Goal: Task Accomplishment & Management: Use online tool/utility

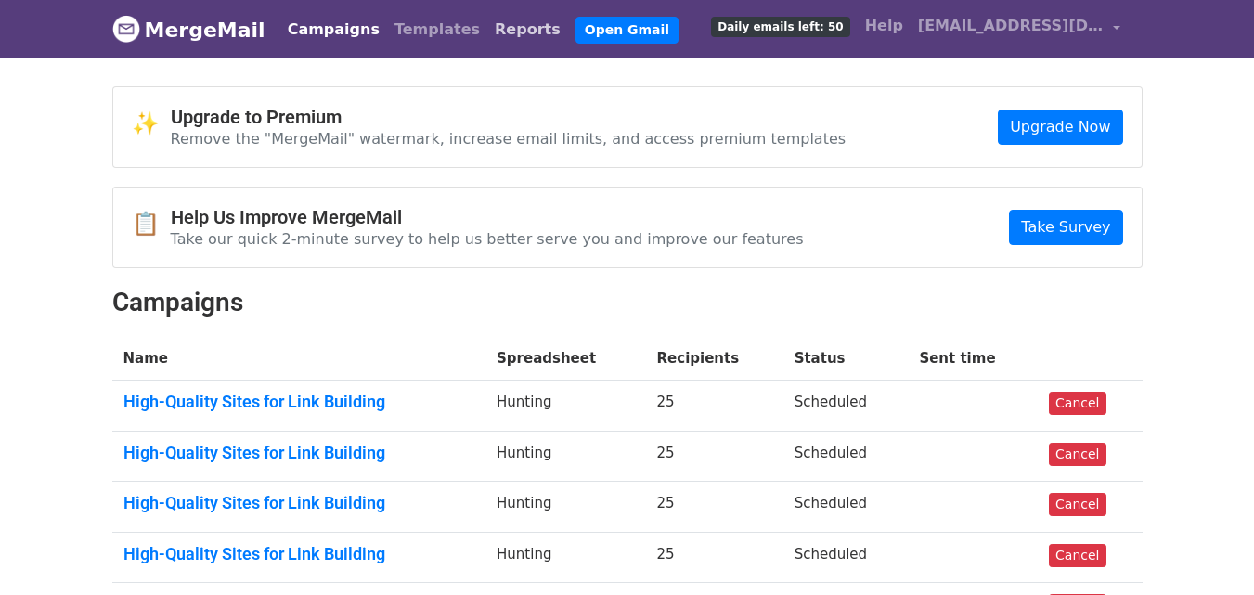
click at [487, 32] on link "Reports" at bounding box center [527, 29] width 81 height 37
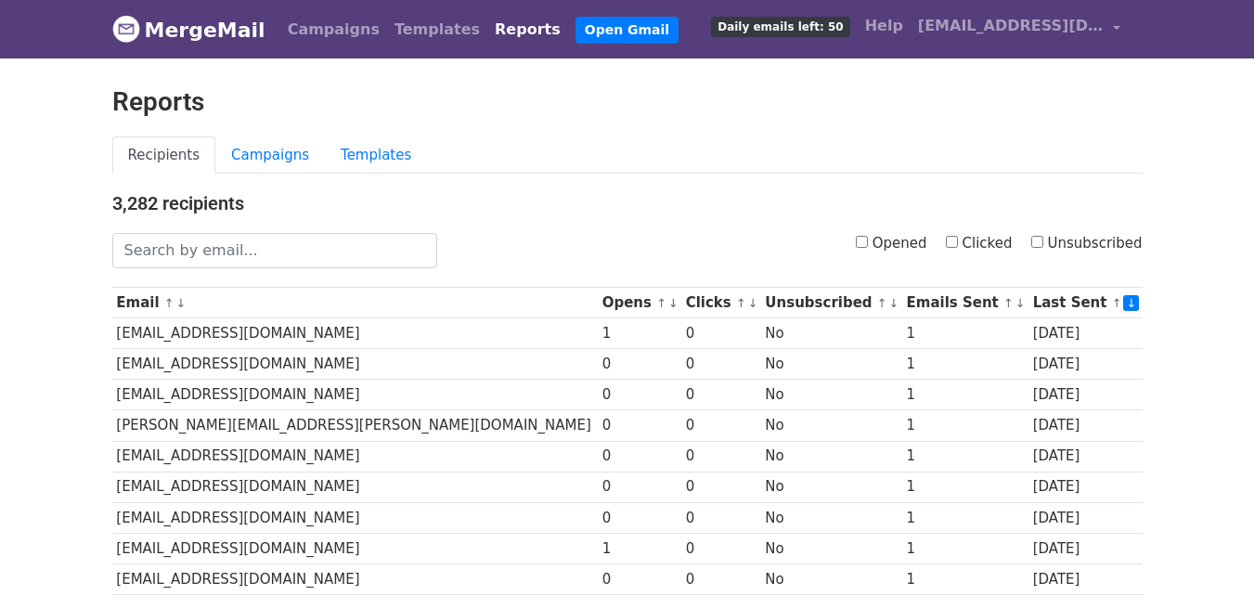
click at [958, 241] on input "Clicked" at bounding box center [952, 242] width 12 height 12
checkbox input "true"
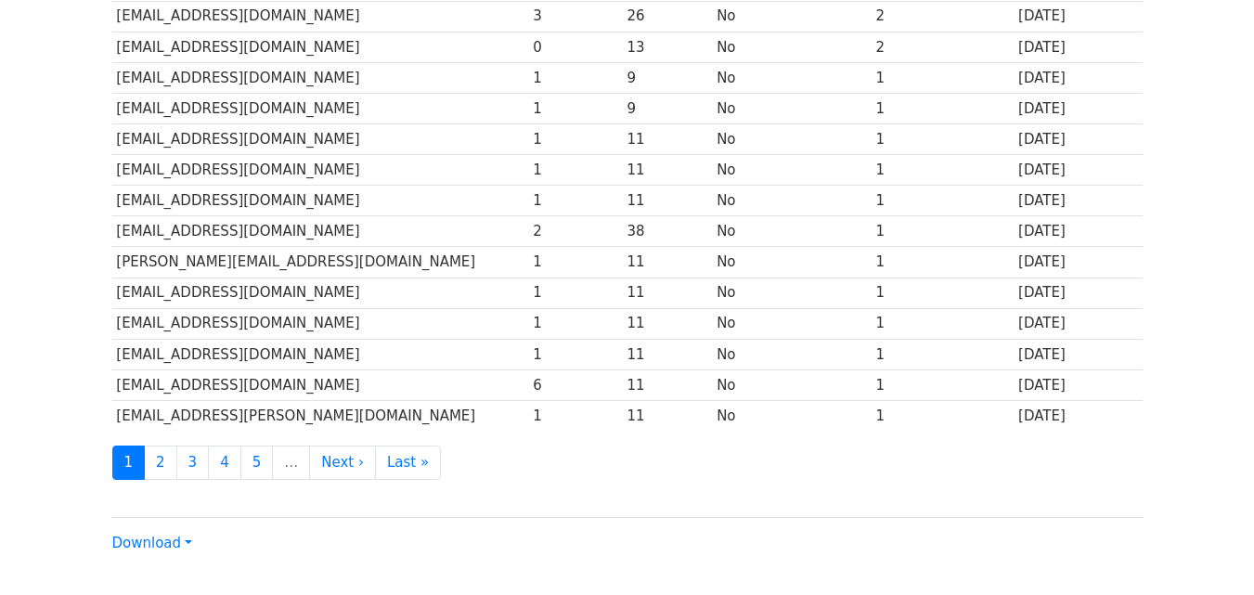
scroll to position [870, 0]
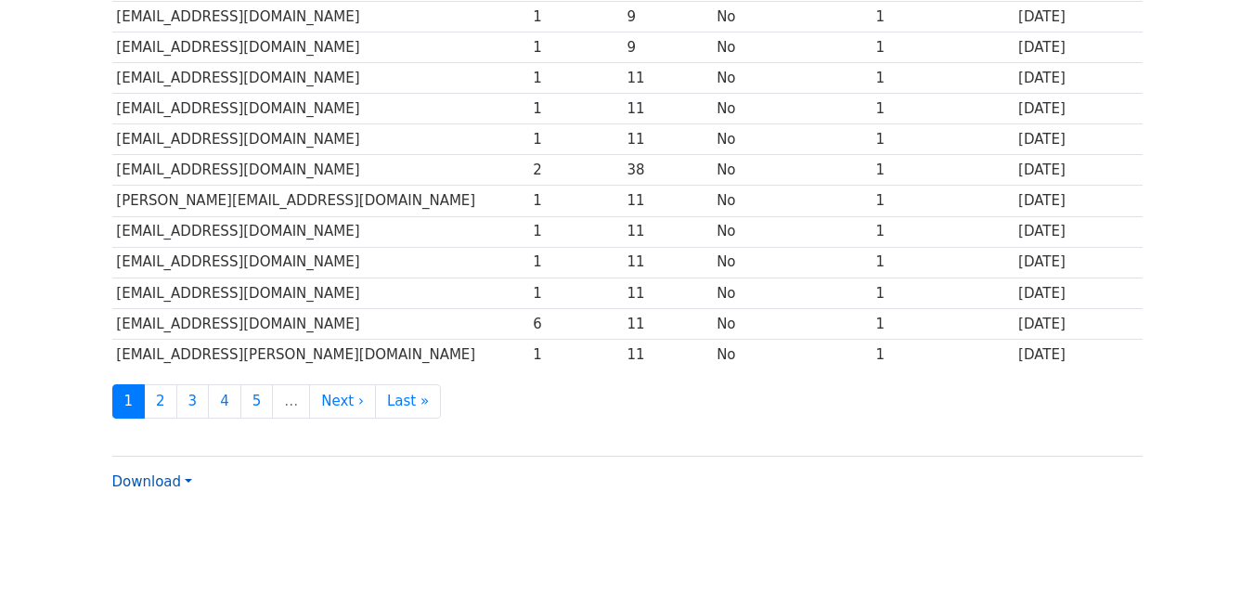
click at [174, 483] on link "Download" at bounding box center [152, 481] width 80 height 17
click at [182, 513] on link "CSV" at bounding box center [186, 517] width 147 height 30
